Goal: Information Seeking & Learning: Learn about a topic

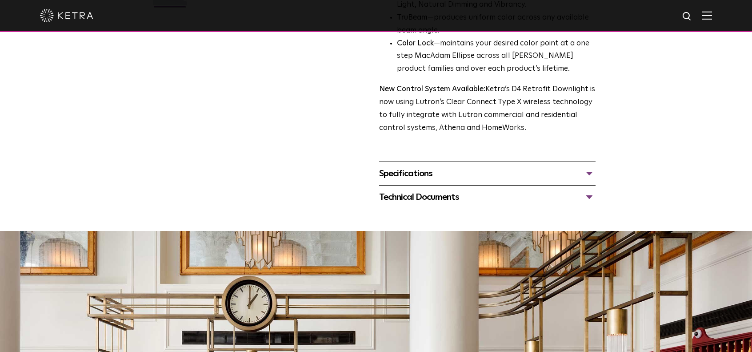
scroll to position [267, 0]
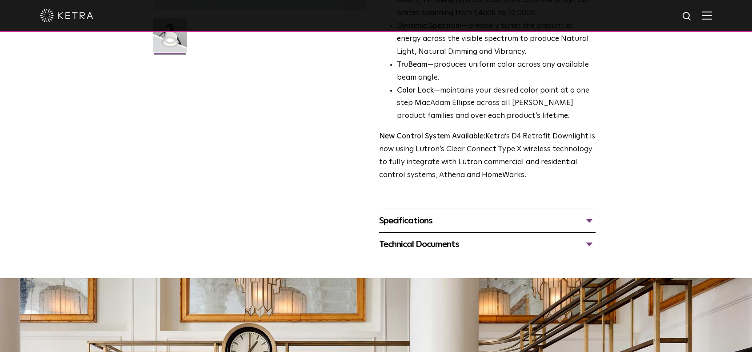
click at [587, 219] on div "Specifications" at bounding box center [487, 220] width 216 height 14
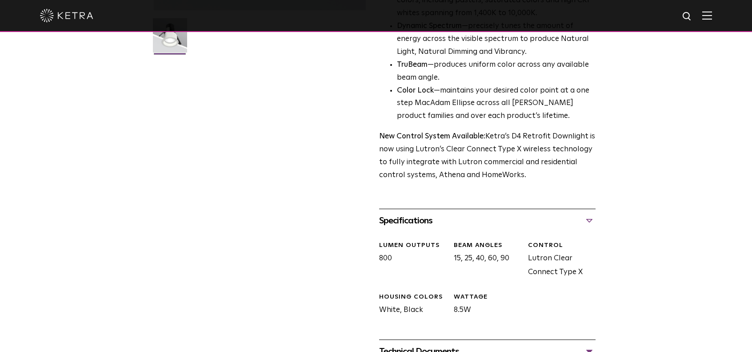
click at [587, 219] on div "Specifications" at bounding box center [487, 220] width 216 height 14
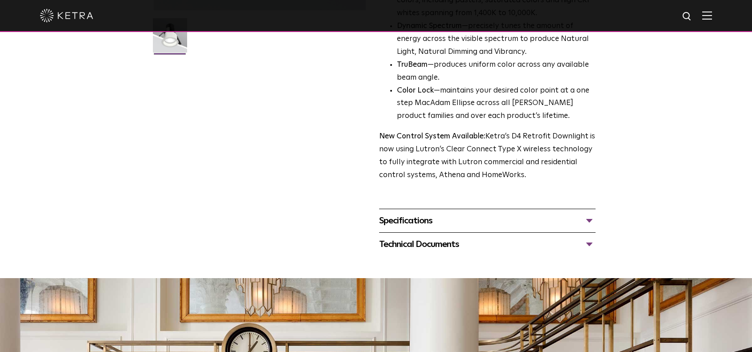
click at [589, 240] on div "Technical Documents" at bounding box center [487, 244] width 216 height 14
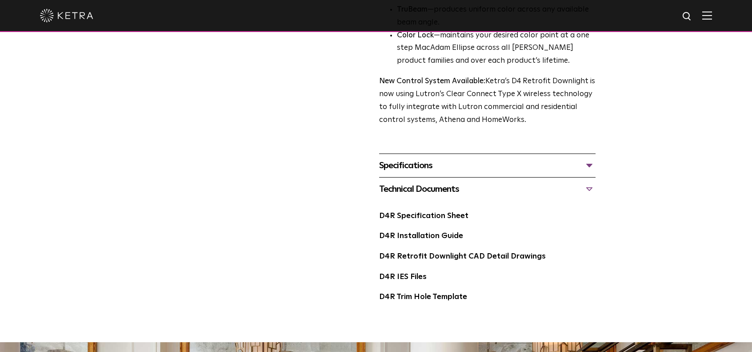
scroll to position [311, 0]
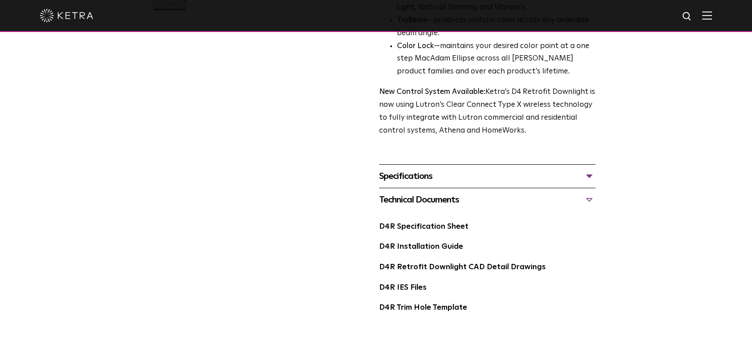
click at [590, 199] on div "Technical Documents" at bounding box center [487, 199] width 216 height 14
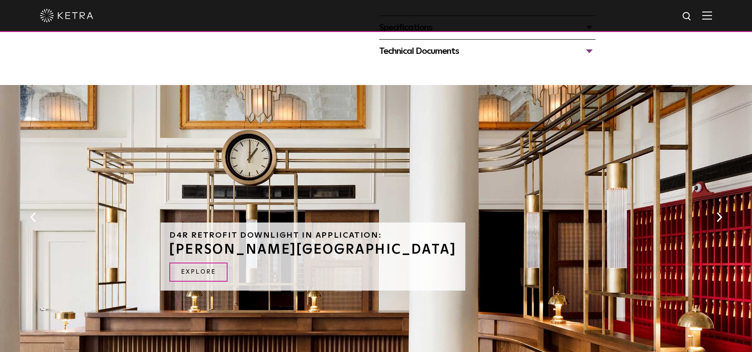
scroll to position [530, 0]
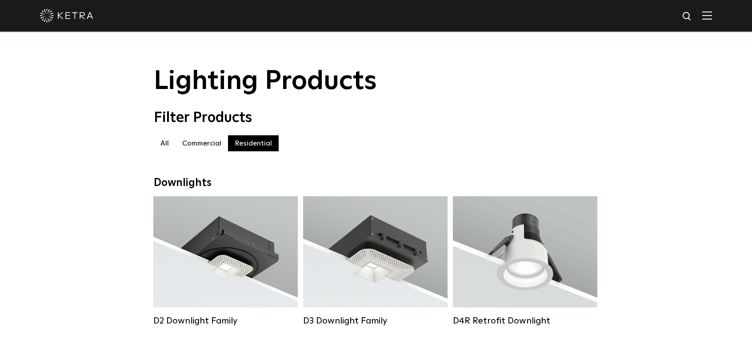
click at [202, 148] on label "Commercial" at bounding box center [202, 143] width 52 height 16
click at [247, 147] on label "Residential" at bounding box center [253, 143] width 51 height 16
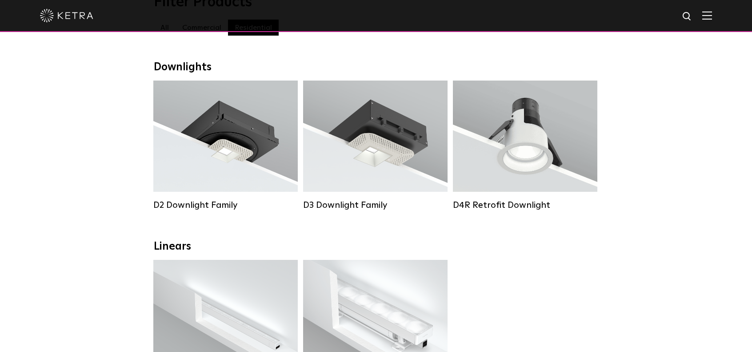
scroll to position [89, 0]
